Goal: Task Accomplishment & Management: Manage account settings

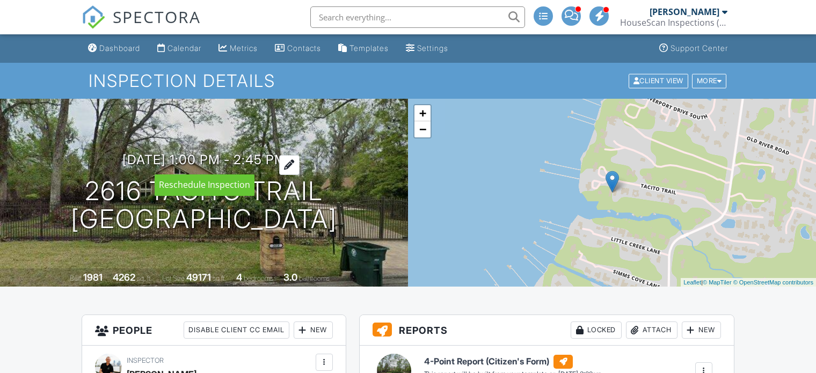
click at [256, 157] on h3 "08/29/2025 1:00 pm - 2:45 pm" at bounding box center [204, 159] width 164 height 14
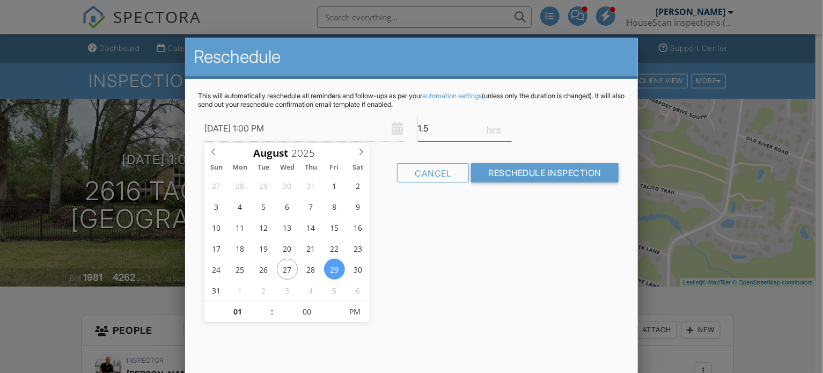
click at [508, 131] on input "1.5" at bounding box center [465, 128] width 94 height 26
click at [508, 131] on input "1.25" at bounding box center [465, 128] width 94 height 26
click at [508, 131] on input "1" at bounding box center [465, 128] width 94 height 26
click at [508, 131] on input "0.75" at bounding box center [465, 128] width 94 height 26
type input "0.5"
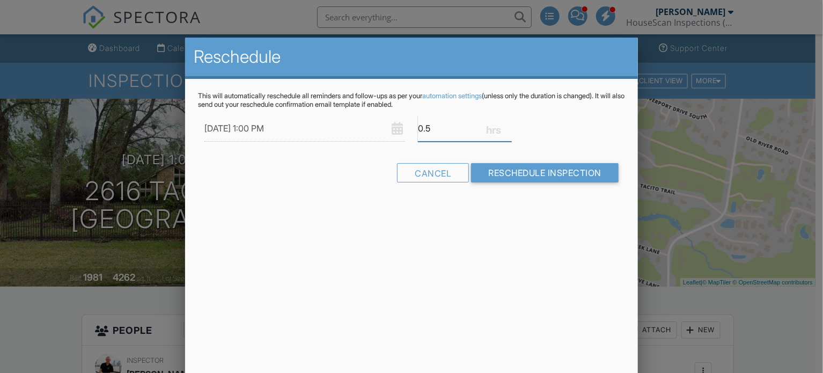
click at [508, 131] on input "0.5" at bounding box center [465, 128] width 94 height 26
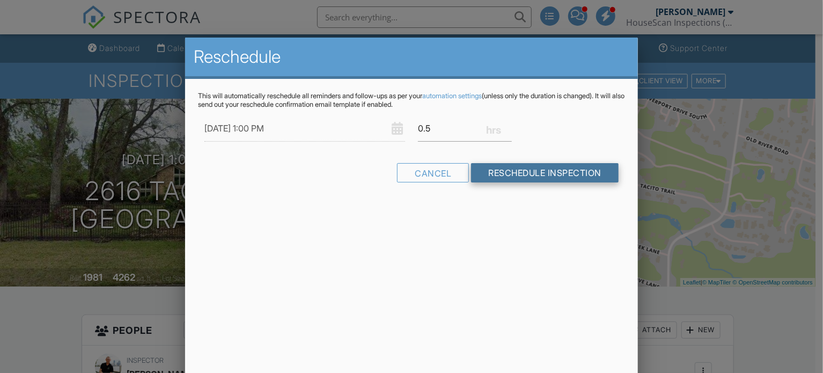
click at [548, 174] on input "Reschedule Inspection" at bounding box center [545, 172] width 148 height 19
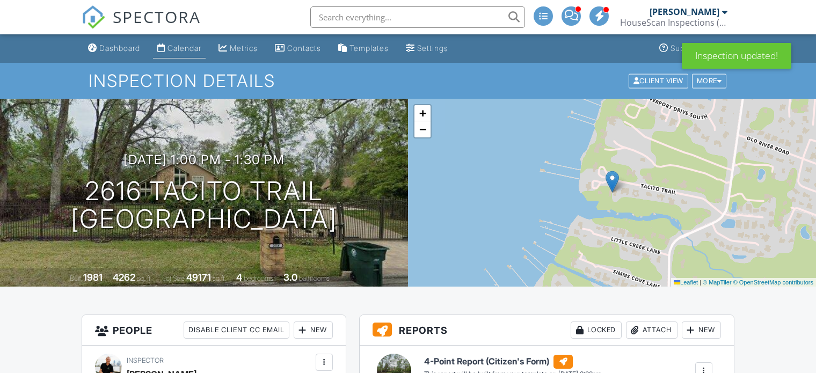
click at [179, 53] on link "Calendar" at bounding box center [179, 49] width 53 height 20
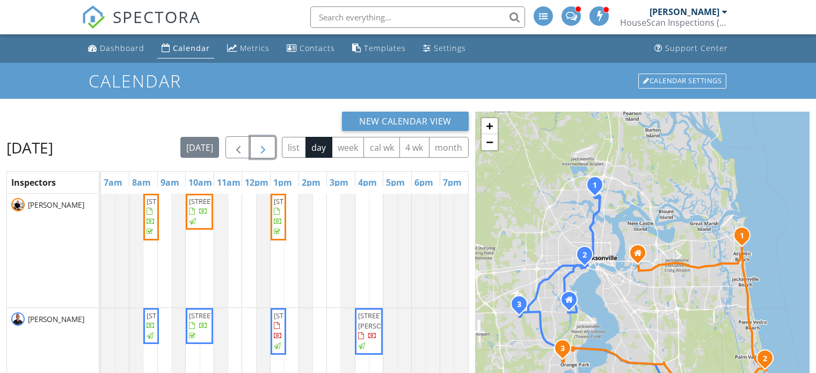
click at [269, 147] on span "button" at bounding box center [262, 147] width 13 height 13
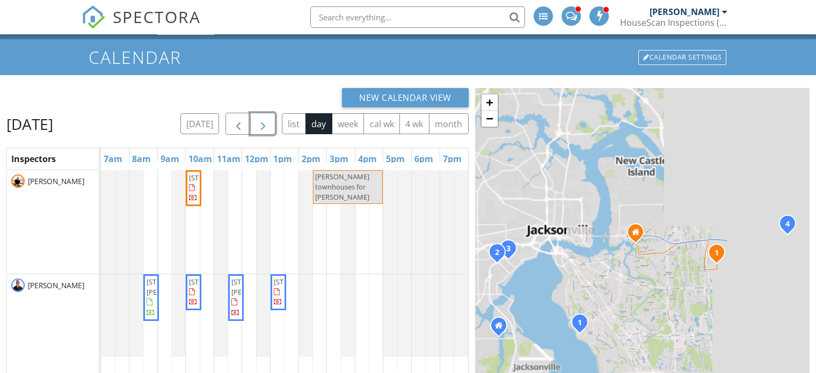
scroll to position [107, 0]
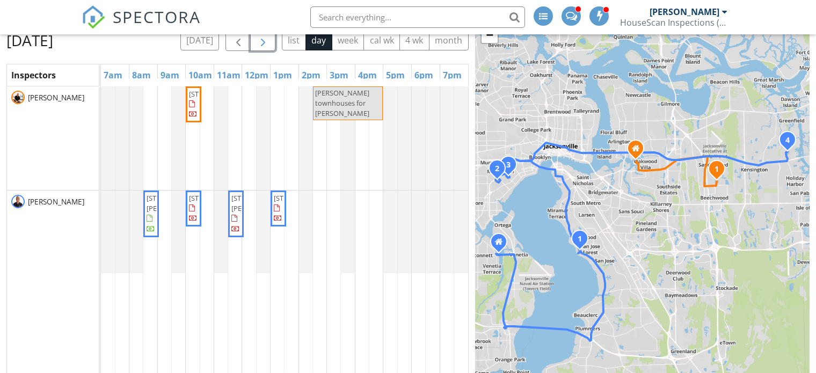
click at [269, 40] on span "button" at bounding box center [262, 40] width 13 height 13
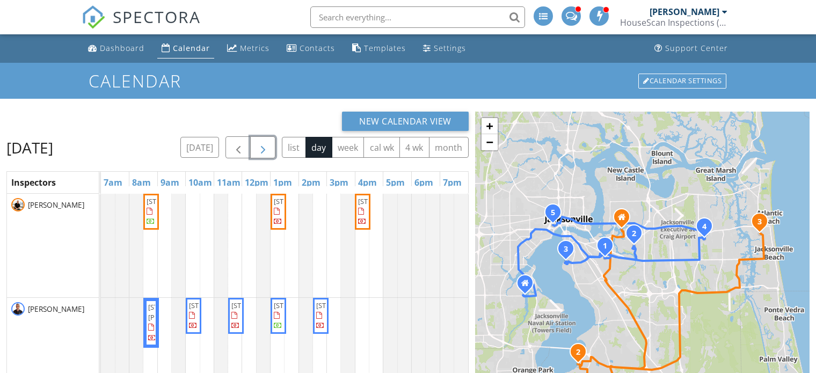
click at [280, 206] on span "2616 Tacito Trail, Jacksonville 32223" at bounding box center [304, 201] width 60 height 10
click at [242, 142] on span "button" at bounding box center [238, 147] width 13 height 13
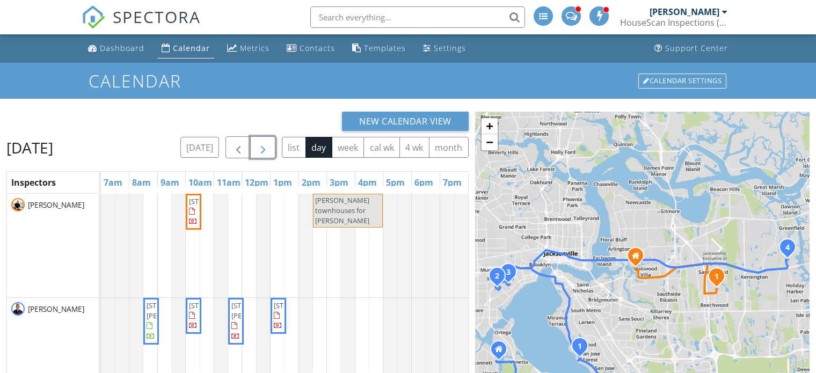
click at [269, 152] on span "button" at bounding box center [262, 147] width 13 height 13
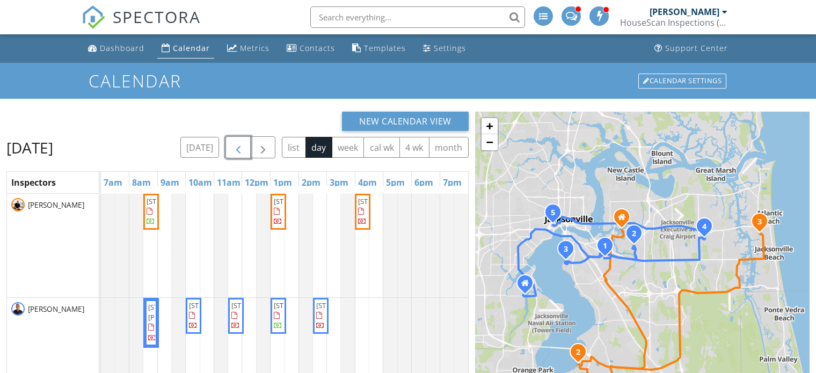
click at [239, 149] on span "button" at bounding box center [238, 147] width 13 height 13
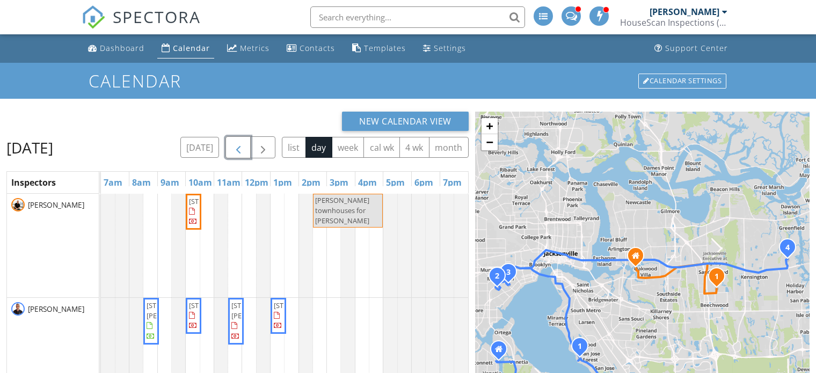
click at [240, 148] on span "button" at bounding box center [238, 147] width 13 height 13
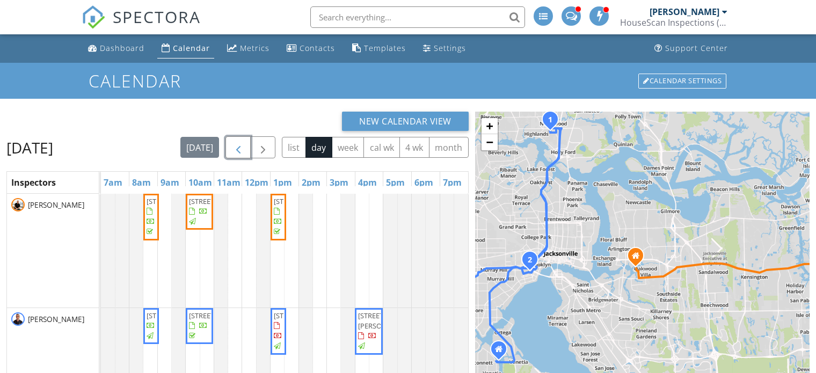
scroll to position [107, 0]
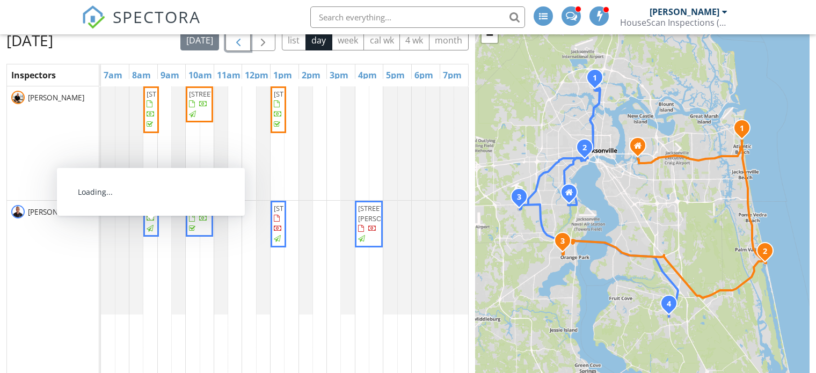
click at [151, 213] on span "[STREET_ADDRESS]" at bounding box center [176, 208] width 60 height 10
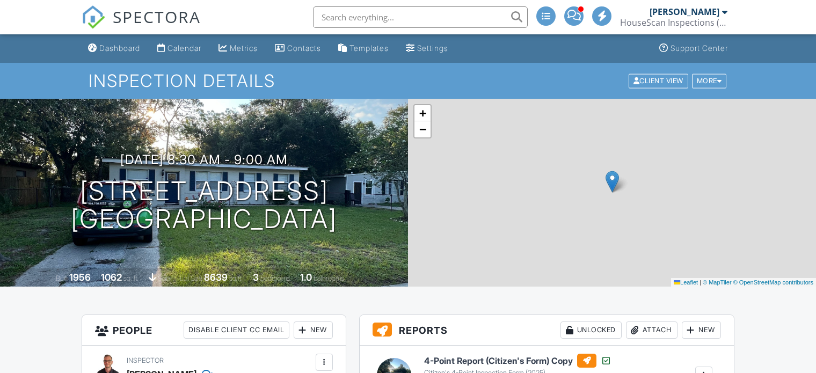
scroll to position [215, 0]
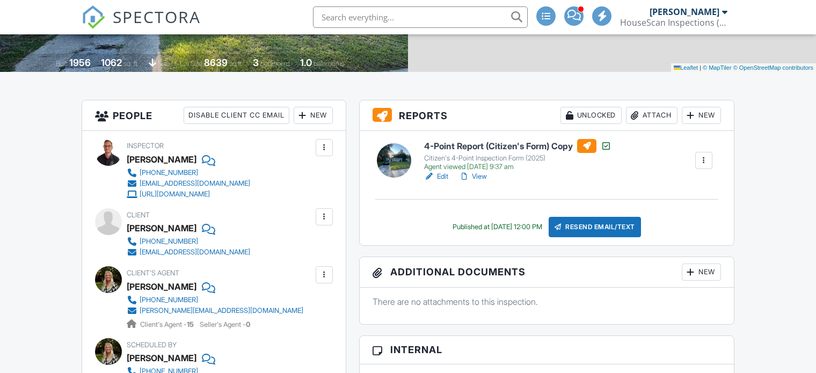
click at [487, 146] on h6 "4-Point Report (Citizen's Form) Copy" at bounding box center [517, 146] width 187 height 14
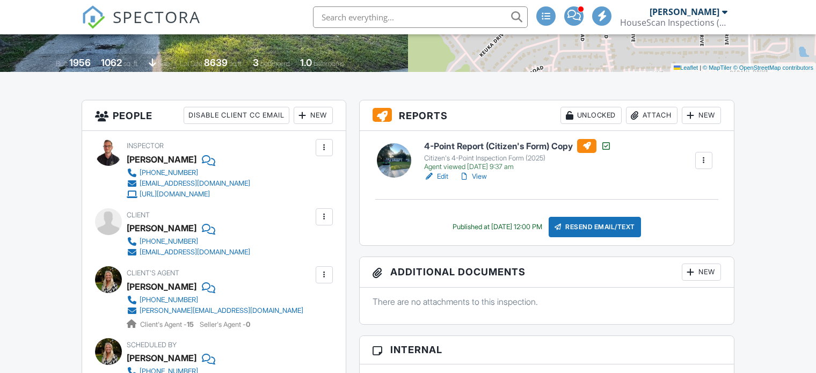
scroll to position [0, 0]
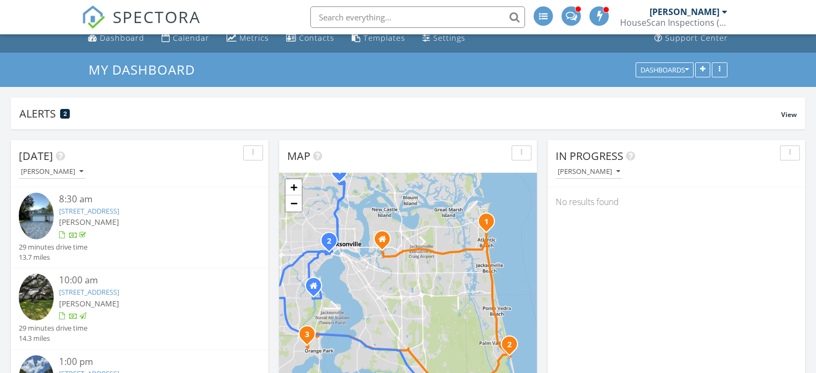
scroll to position [9, 0]
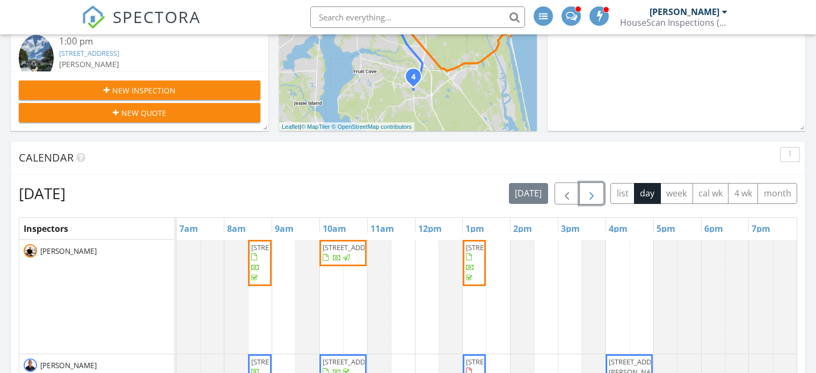
click at [598, 195] on span "button" at bounding box center [591, 193] width 13 height 13
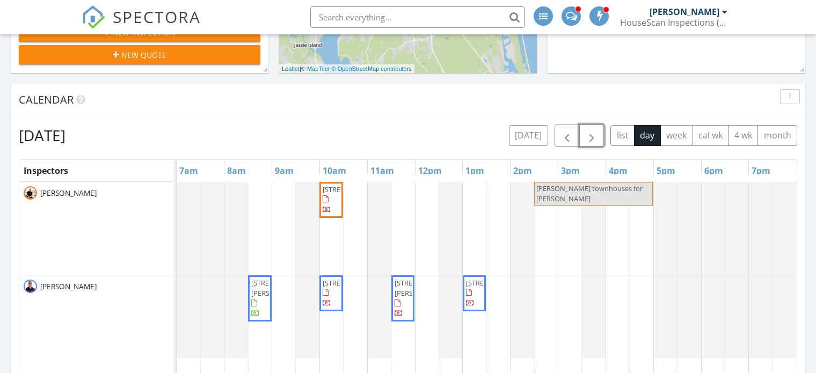
scroll to position [384, 0]
